Goal: Information Seeking & Learning: Find specific fact

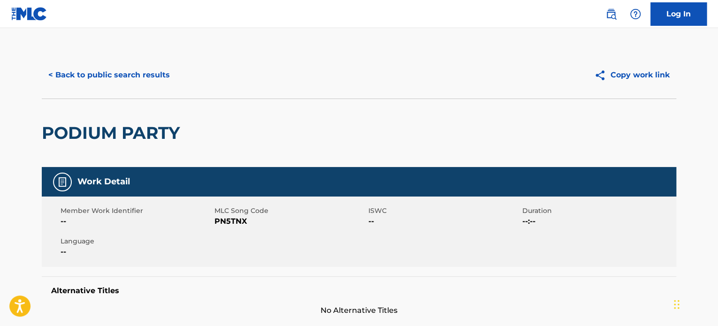
click at [137, 88] on div "< Back to public search results Copy work link" at bounding box center [359, 75] width 634 height 47
click at [144, 78] on button "< Back to public search results" at bounding box center [109, 74] width 135 height 23
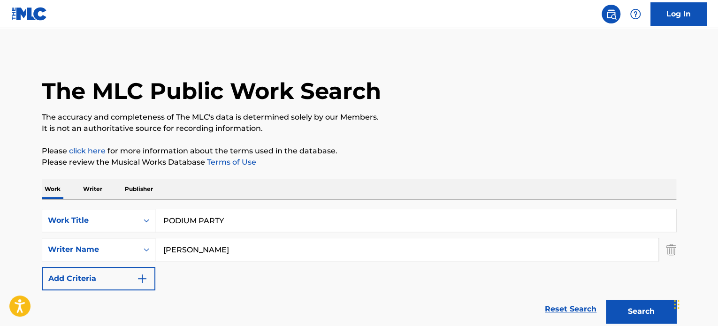
scroll to position [167, 0]
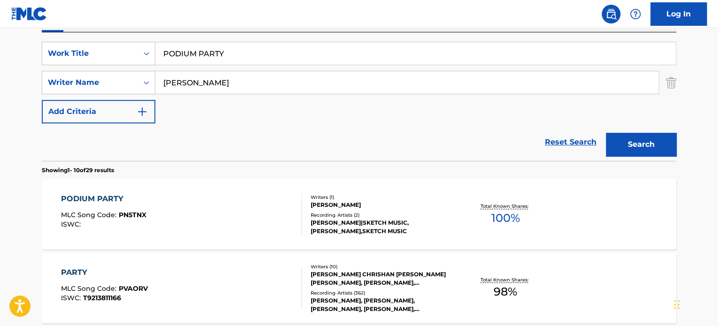
click at [210, 51] on input "PODIUM PARTY" at bounding box center [415, 53] width 520 height 23
paste input "HEARTFELT STOR"
type input "HEARTFELT STORY"
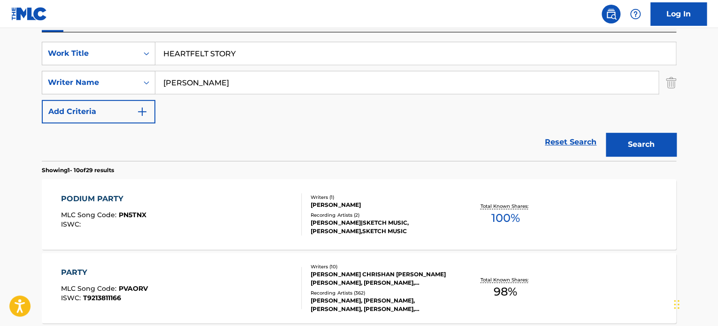
click at [121, 152] on div "Reset Search Search" at bounding box center [359, 142] width 634 height 38
click at [215, 79] on input "[PERSON_NAME]" at bounding box center [406, 82] width 503 height 23
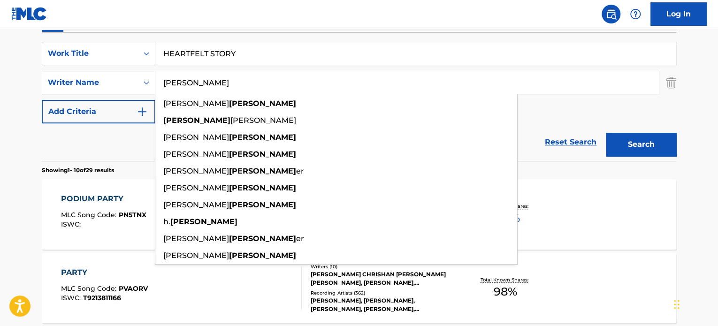
click at [215, 79] on input "[PERSON_NAME]" at bounding box center [406, 82] width 503 height 23
type input "[PERSON_NAME]"
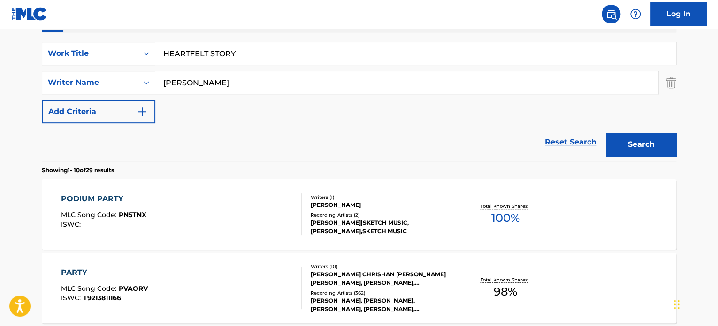
click at [622, 143] on button "Search" at bounding box center [641, 144] width 70 height 23
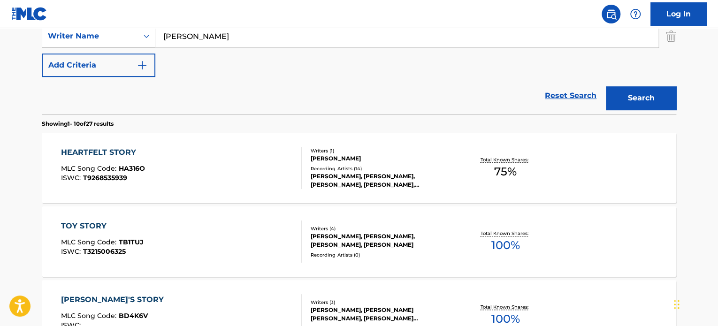
scroll to position [214, 0]
click at [270, 162] on div "HEARTFELT STORY MLC Song Code : HA316O ISWC : T9268535939" at bounding box center [181, 167] width 241 height 42
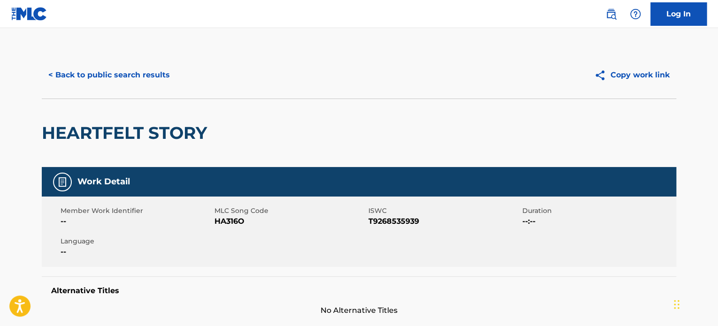
click at [146, 75] on button "< Back to public search results" at bounding box center [109, 74] width 135 height 23
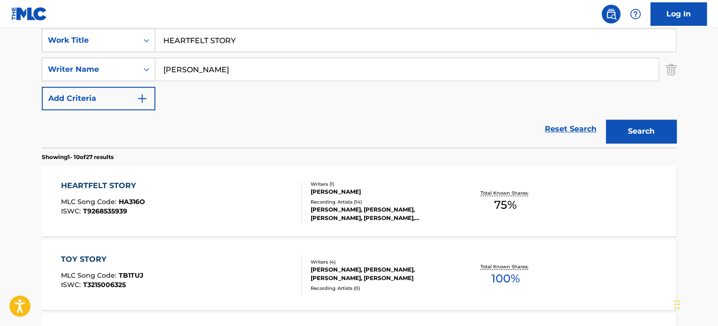
scroll to position [79, 0]
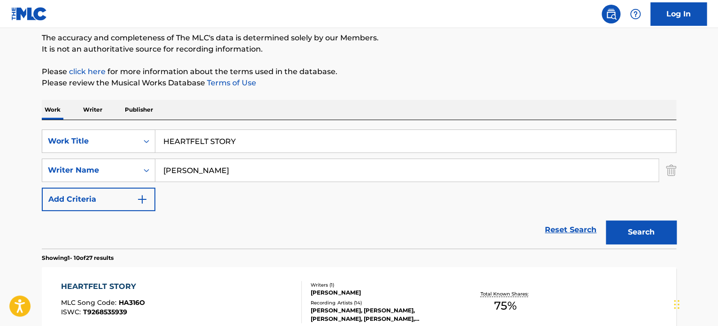
click at [220, 137] on input "HEARTFELT STORY" at bounding box center [415, 141] width 520 height 23
paste input "OPEFUL BEGINNINGS"
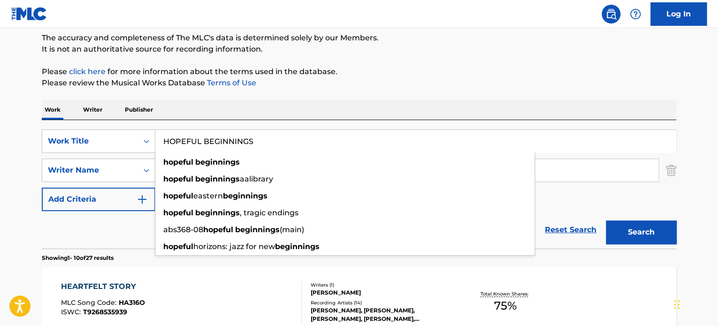
type input "HOPEFUL BEGINNINGS"
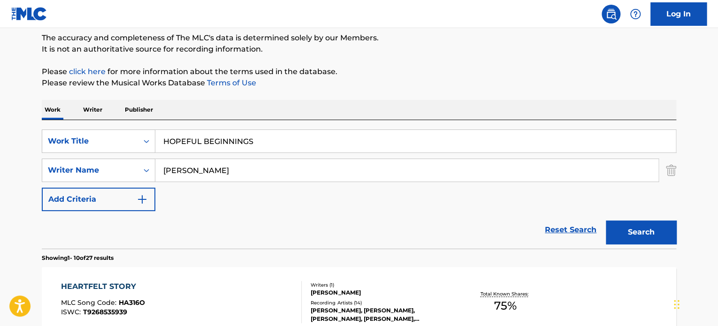
click at [112, 233] on div "Reset Search Search" at bounding box center [359, 230] width 634 height 38
click at [184, 167] on input "[PERSON_NAME]" at bounding box center [406, 170] width 503 height 23
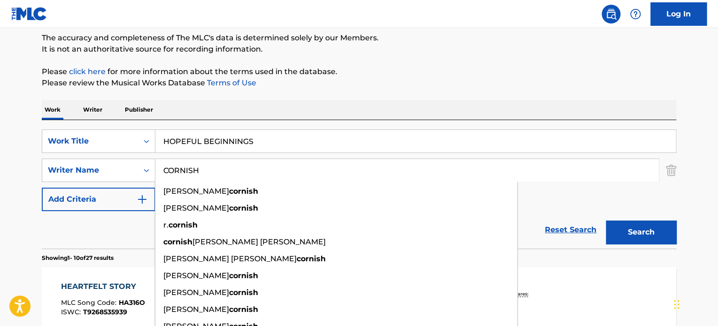
click at [184, 167] on input "CORNISH" at bounding box center [406, 170] width 503 height 23
type input "CORNISH"
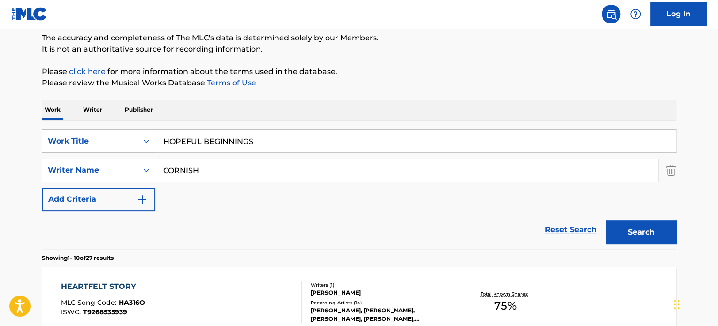
click at [644, 231] on button "Search" at bounding box center [641, 232] width 70 height 23
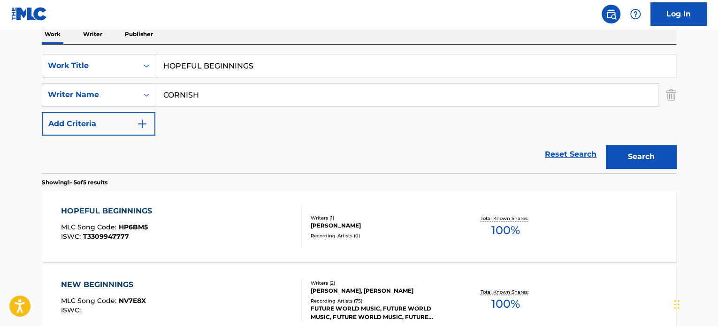
scroll to position [220, 0]
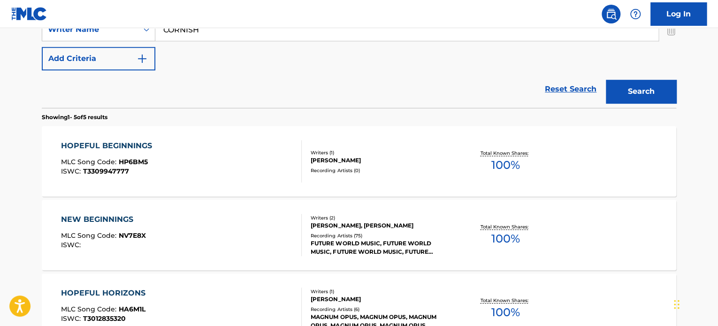
click at [261, 157] on div "HOPEFUL BEGINNINGS MLC Song Code : HP6BM5 ISWC : T3309947777" at bounding box center [181, 161] width 241 height 42
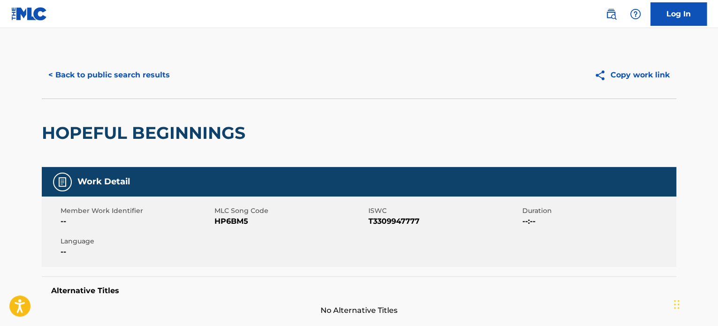
click at [159, 80] on button "< Back to public search results" at bounding box center [109, 74] width 135 height 23
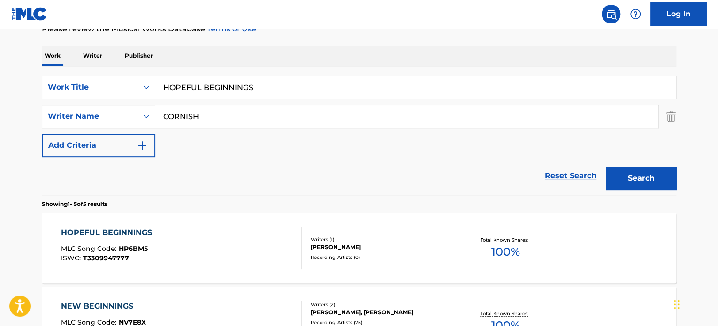
scroll to position [133, 0]
click at [233, 86] on input "HOPEFUL BEGINNINGS" at bounding box center [415, 87] width 520 height 23
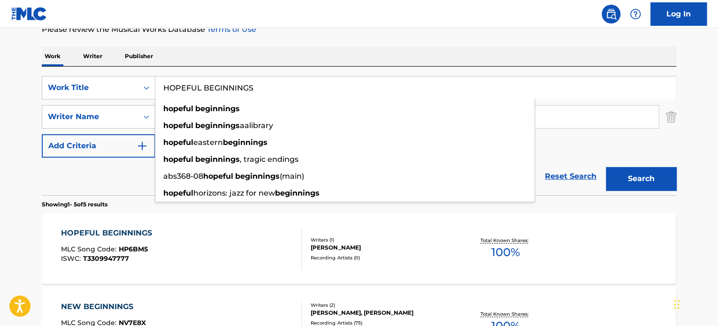
paste input "TAKE YOUR CHANCE"
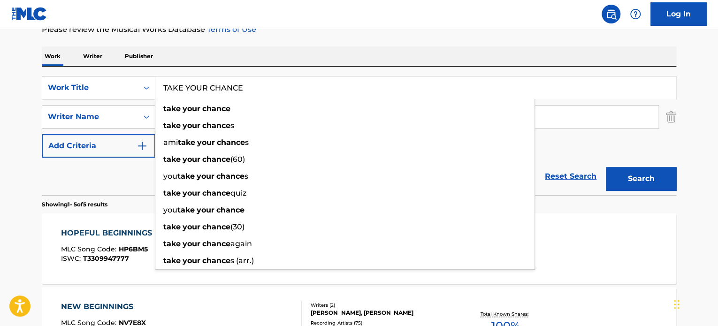
type input "TAKE YOUR CHANCE"
click at [150, 165] on div "Reset Search Search" at bounding box center [359, 177] width 634 height 38
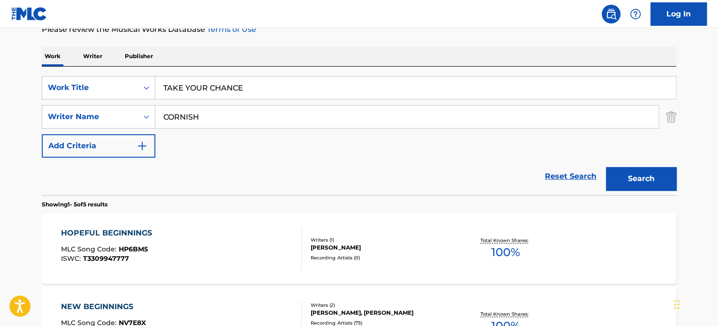
click at [623, 178] on button "Search" at bounding box center [641, 178] width 70 height 23
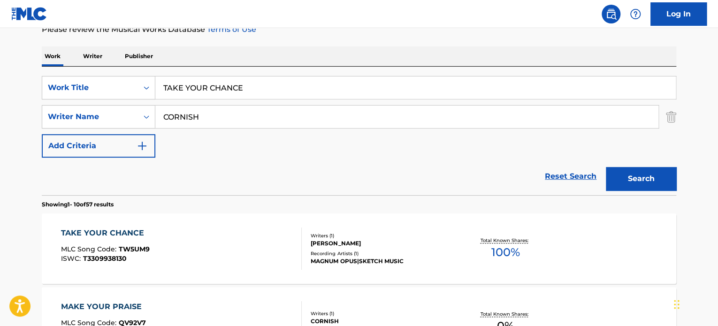
click at [240, 240] on div "TAKE YOUR CHANCE MLC Song Code : TW5UM9 ISWC : T3309938130" at bounding box center [181, 249] width 241 height 42
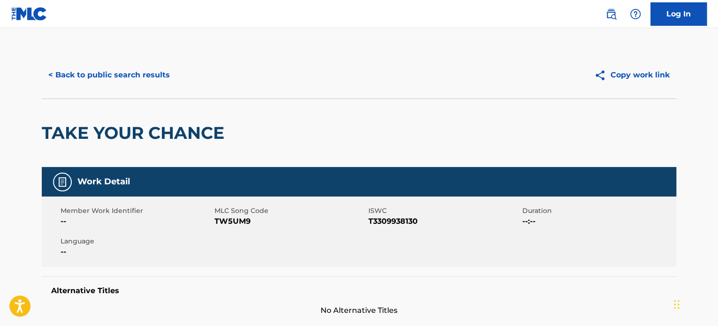
click at [145, 76] on button "< Back to public search results" at bounding box center [109, 74] width 135 height 23
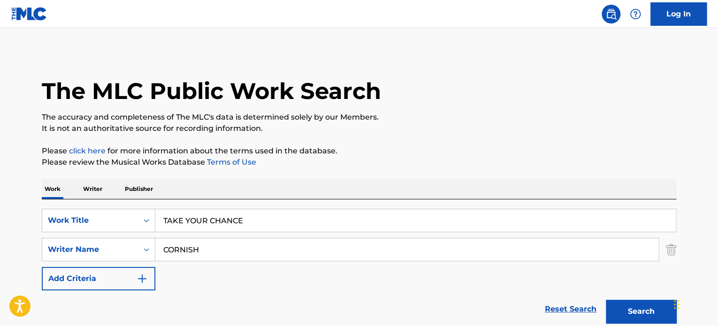
scroll to position [133, 0]
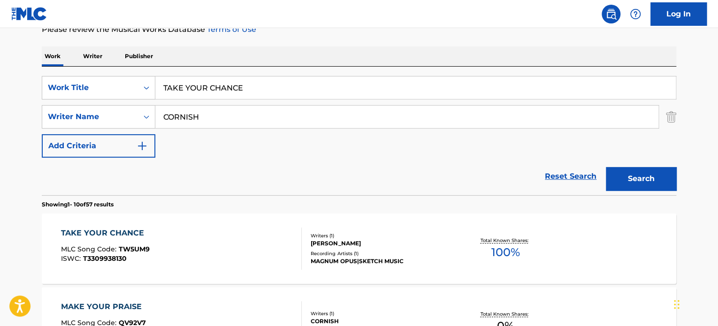
click at [229, 88] on input "TAKE YOUR CHANCE" at bounding box center [415, 87] width 520 height 23
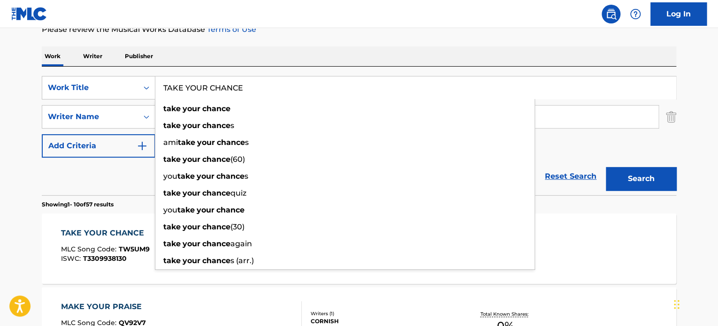
paste input "A WISHING SPELL"
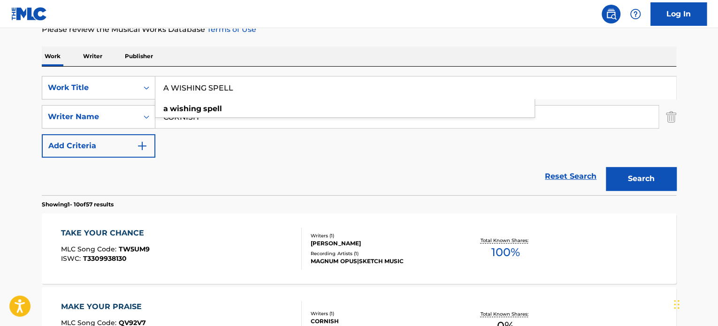
type input "A WISHING SPELL"
click at [99, 181] on div "Reset Search Search" at bounding box center [359, 177] width 634 height 38
click at [629, 169] on button "Search" at bounding box center [641, 178] width 70 height 23
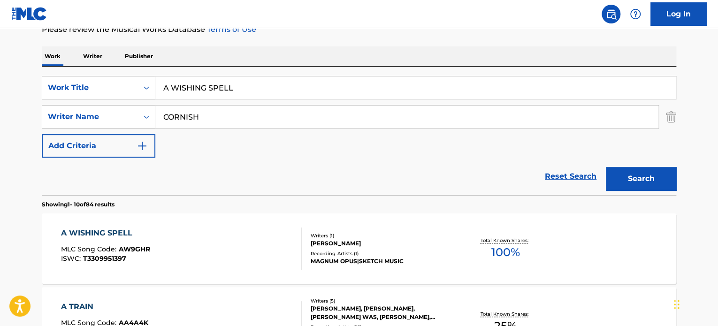
click at [237, 239] on div "A WISHING SPELL MLC Song Code : AW9GHR ISWC : T3309951397" at bounding box center [181, 249] width 241 height 42
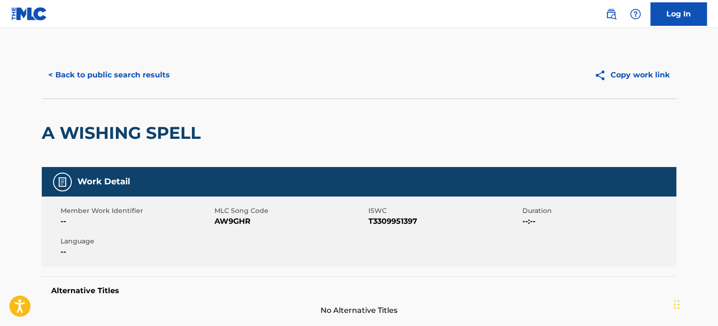
click at [148, 73] on button "< Back to public search results" at bounding box center [109, 74] width 135 height 23
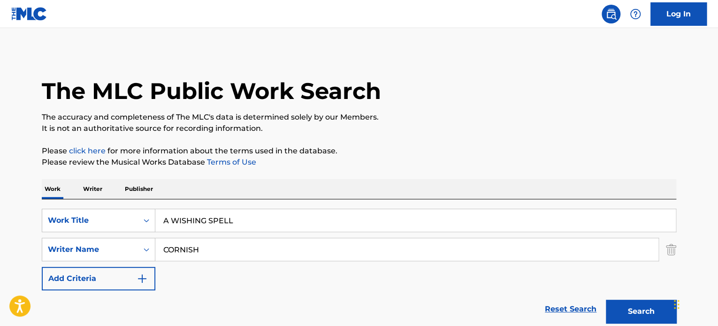
scroll to position [133, 0]
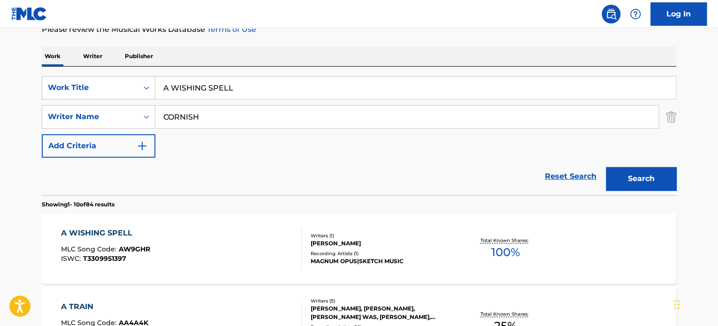
click at [206, 87] on input "A WISHING SPELL" at bounding box center [415, 87] width 520 height 23
paste input "OUR HAPPY ENDING"
type input "OUR HAPPY ENDING"
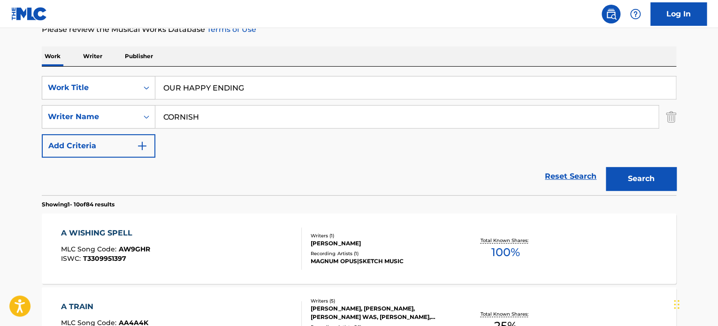
click at [619, 178] on button "Search" at bounding box center [641, 178] width 70 height 23
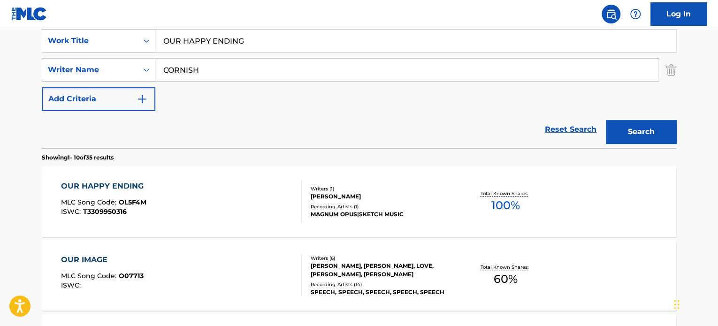
click at [224, 187] on div "OUR HAPPY ENDING MLC Song Code : OL5F4M ISWC : T3309950316" at bounding box center [181, 202] width 241 height 42
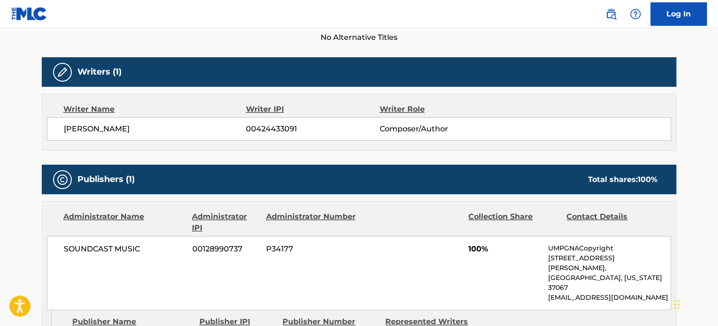
scroll to position [282, 0]
